Goal: Browse casually: Explore the website without a specific task or goal

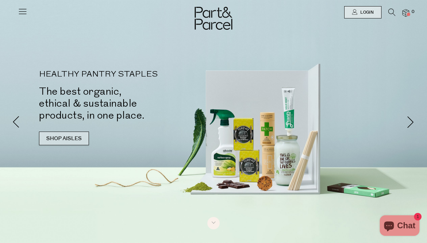
click at [75, 143] on link "SHOP AISLES" at bounding box center [64, 139] width 50 height 14
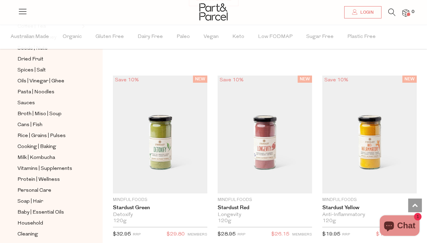
scroll to position [207, 0]
click at [37, 214] on span "Baby | Essential Oils" at bounding box center [40, 213] width 47 height 8
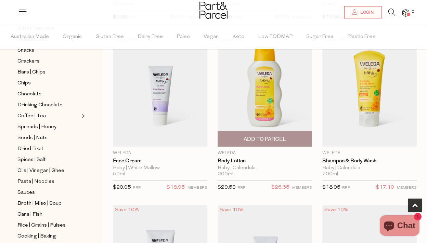
scroll to position [227, 0]
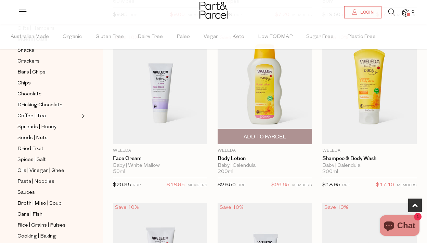
click at [286, 92] on img at bounding box center [265, 89] width 94 height 112
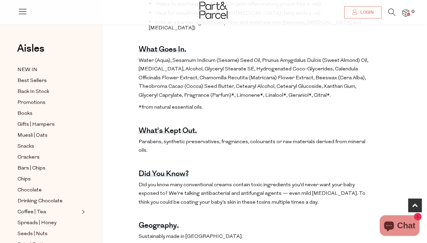
scroll to position [306, 0]
click at [28, 147] on span "Snacks" at bounding box center [25, 147] width 17 height 8
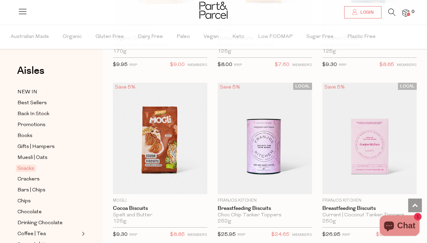
scroll to position [2064, 0]
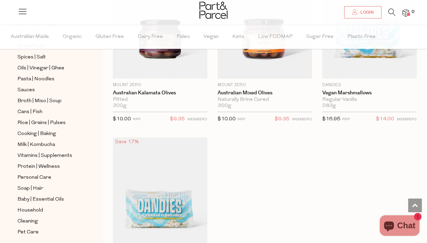
scroll to position [223, 0]
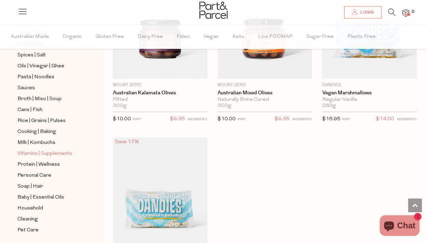
click at [31, 157] on span "Vitamins | Supplements" at bounding box center [44, 154] width 55 height 8
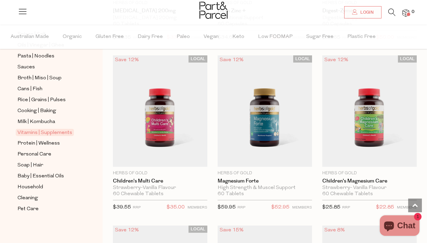
scroll to position [1246, 0]
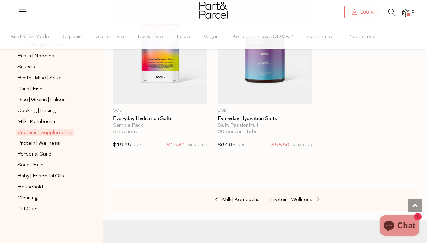
scroll to position [3343, 0]
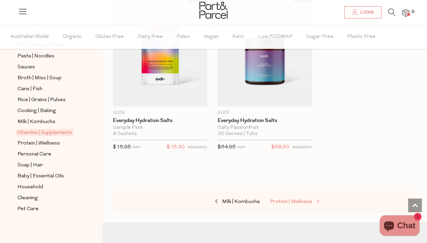
click at [300, 200] on span "Protein | Wellness" at bounding box center [291, 202] width 42 height 5
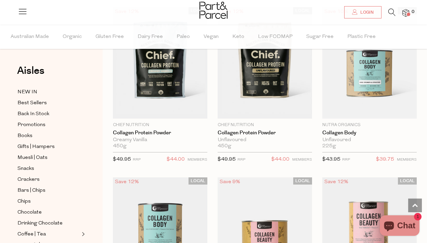
scroll to position [764, 0]
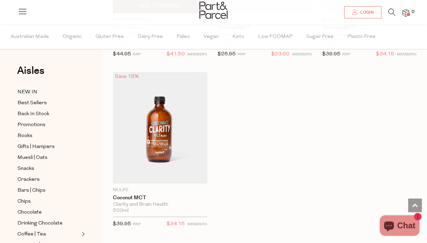
scroll to position [4636, 0]
